Goal: Transaction & Acquisition: Book appointment/travel/reservation

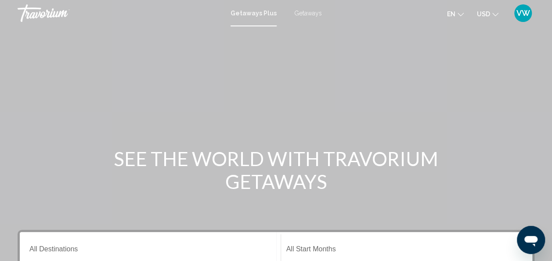
scroll to position [228, 0]
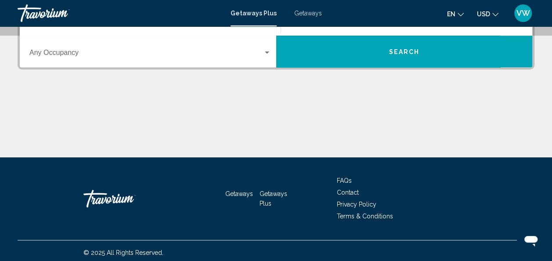
click at [302, 4] on div "Getaways Plus Getaways en English Español Français Italiano Português русский U…" at bounding box center [276, 13] width 552 height 18
click at [302, 16] on span "Getaways" at bounding box center [308, 13] width 28 height 7
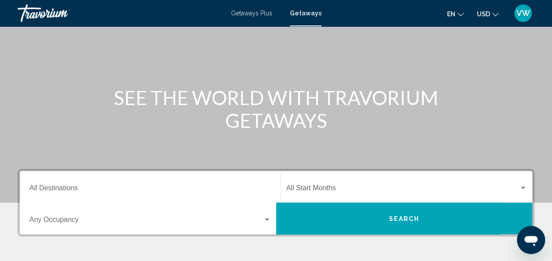
scroll to position [80, 0]
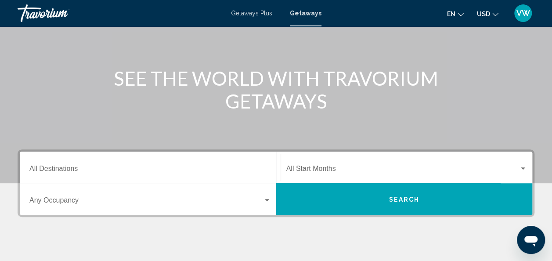
click at [344, 174] on div "Start Month All Start Months" at bounding box center [406, 168] width 241 height 28
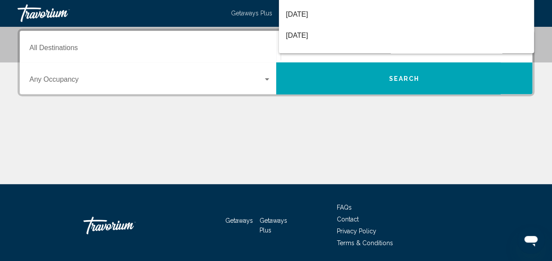
scroll to position [0, 0]
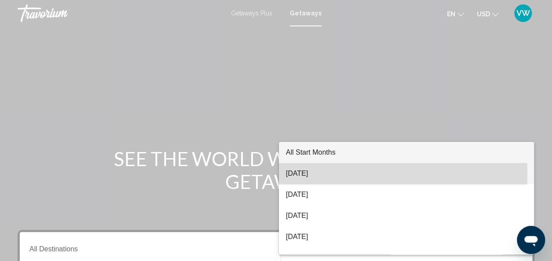
click at [324, 174] on span "[DATE]" at bounding box center [406, 173] width 241 height 21
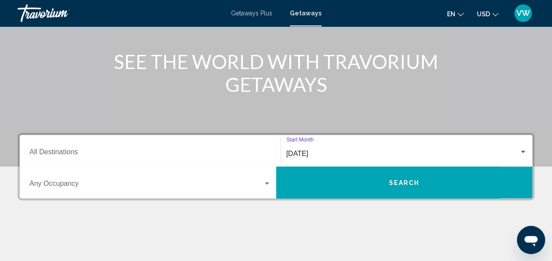
scroll to position [98, 0]
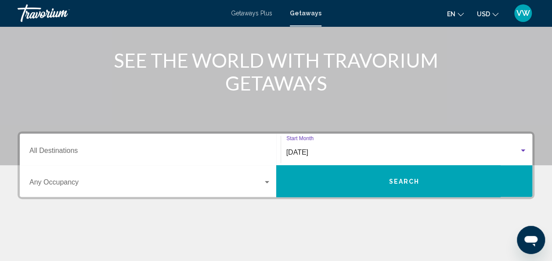
click at [189, 180] on span "Search widget" at bounding box center [146, 184] width 234 height 8
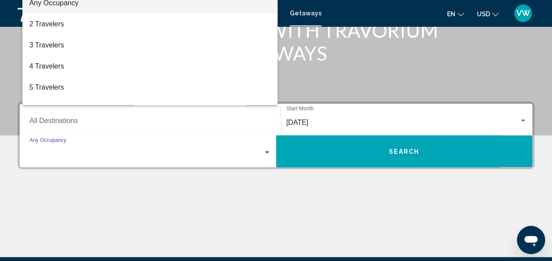
scroll to position [201, 0]
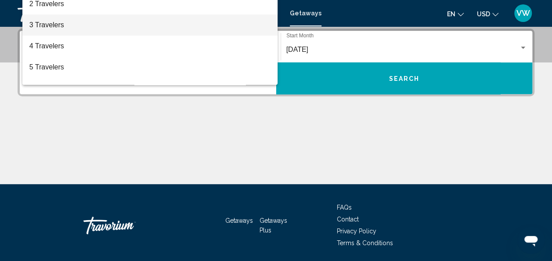
click at [101, 32] on span "3 Travelers" at bounding box center [150, 24] width 242 height 21
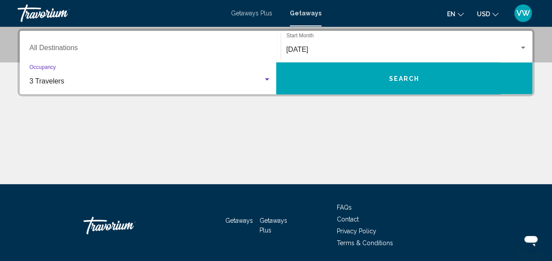
click at [91, 44] on div "Destination All Destinations" at bounding box center [150, 47] width 242 height 28
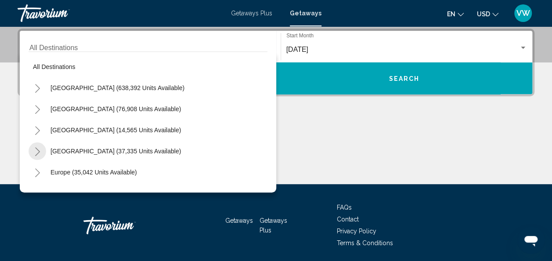
click at [38, 150] on icon "Toggle Caribbean & Atlantic Islands (37,335 units available)" at bounding box center [37, 151] width 5 height 9
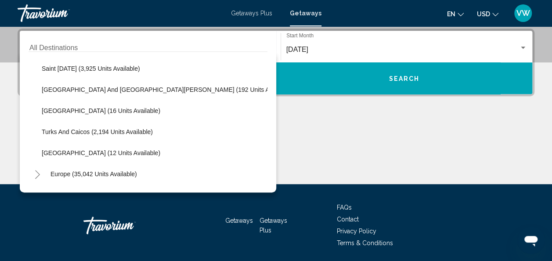
scroll to position [274, 0]
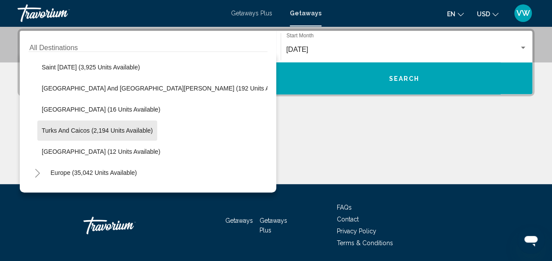
click at [141, 130] on span "Turks and Caicos (2,194 units available)" at bounding box center [97, 130] width 111 height 7
type input "**********"
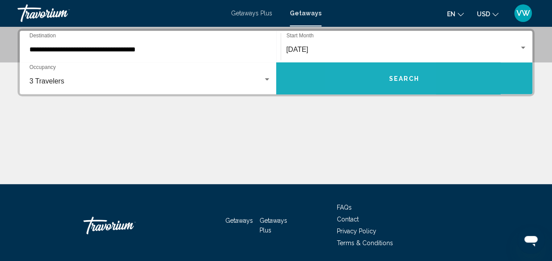
click at [373, 77] on button "Search" at bounding box center [404, 78] width 256 height 32
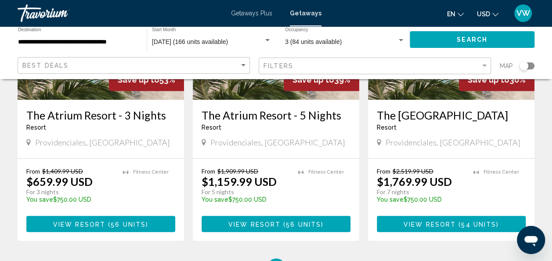
scroll to position [159, 0]
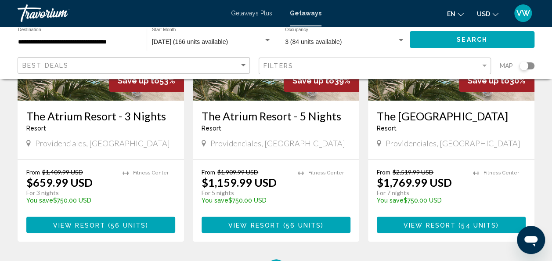
click at [550, 140] on div "166 Getaways units available across 3 Resorts Save up to 53% The Atrium Resort …" at bounding box center [276, 102] width 552 height 347
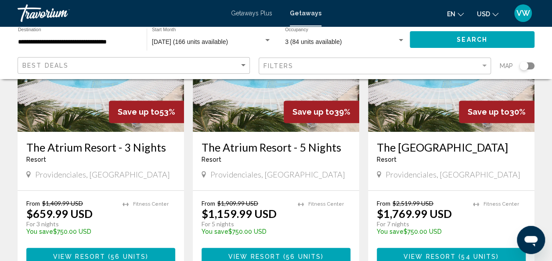
scroll to position [125, 0]
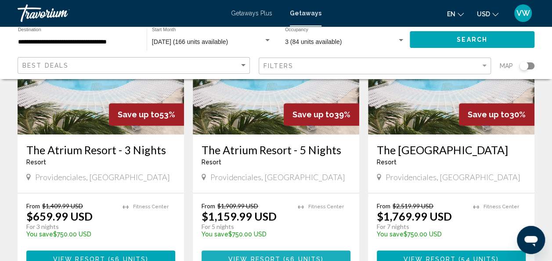
click at [254, 256] on span "View Resort" at bounding box center [254, 258] width 52 height 7
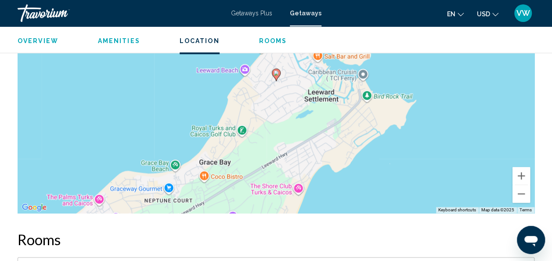
scroll to position [554, 0]
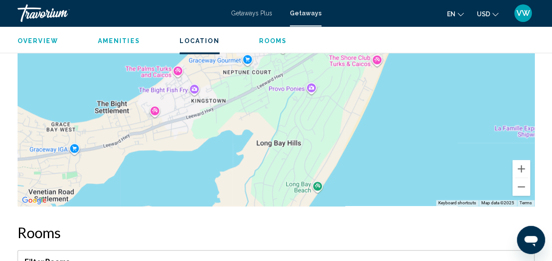
drag, startPoint x: 285, startPoint y: 119, endPoint x: 369, endPoint y: -4, distance: 149.2
click at [523, 171] on button "Zoom in" at bounding box center [521, 169] width 18 height 18
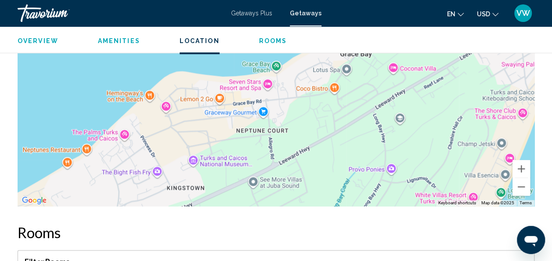
drag, startPoint x: 312, startPoint y: 93, endPoint x: 357, endPoint y: 155, distance: 77.3
click at [357, 155] on div "Main content" at bounding box center [276, 73] width 517 height 263
click at [357, 155] on div "To activate drag with keyboard, press Alt + Enter. Once in keyboard drag state,…" at bounding box center [276, 73] width 517 height 263
